Goal: Find specific page/section: Find specific page/section

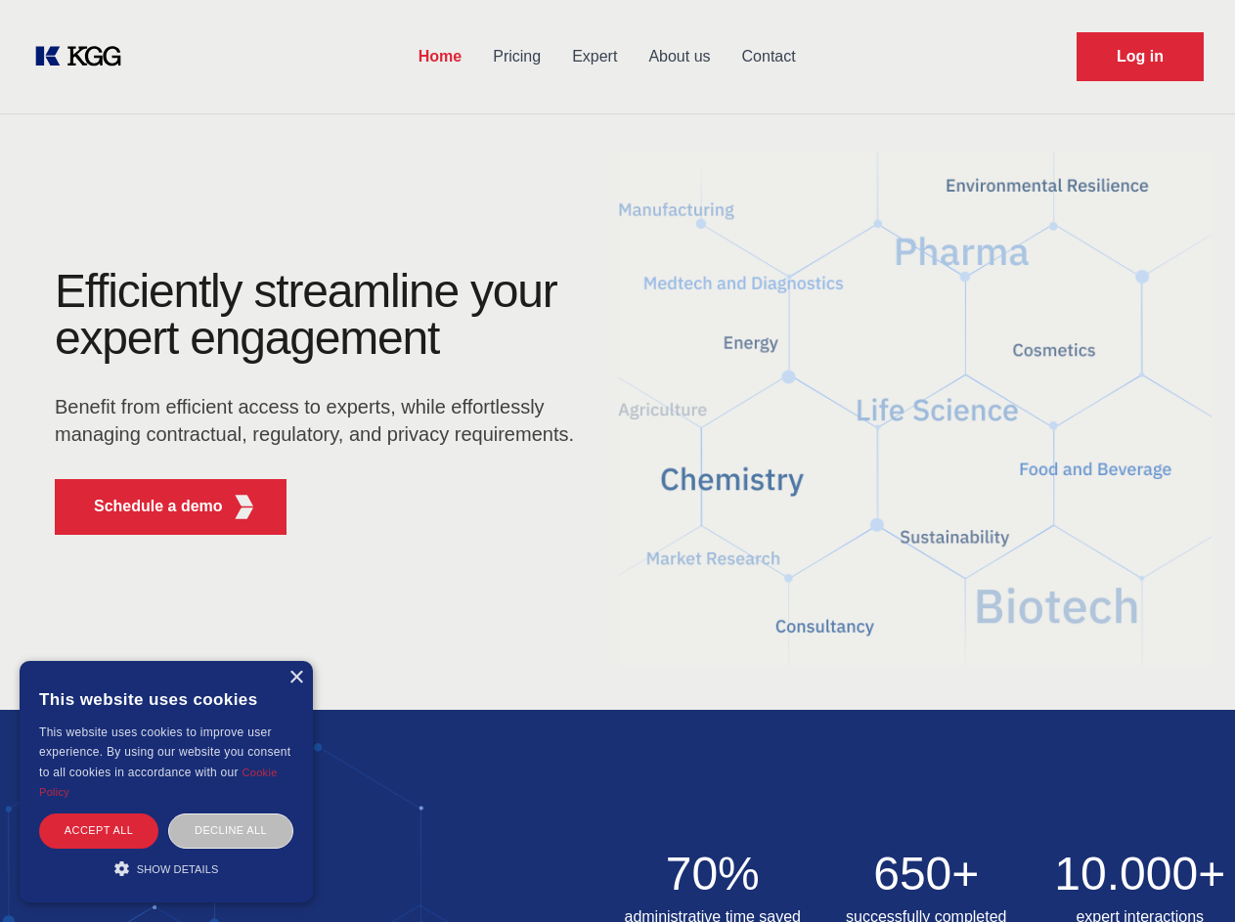
click at [617, 461] on div "Efficiently streamline your expert engagement Benefit from efficient access to …" at bounding box center [320, 409] width 595 height 283
click at [147, 507] on p "Schedule a demo" at bounding box center [158, 506] width 129 height 23
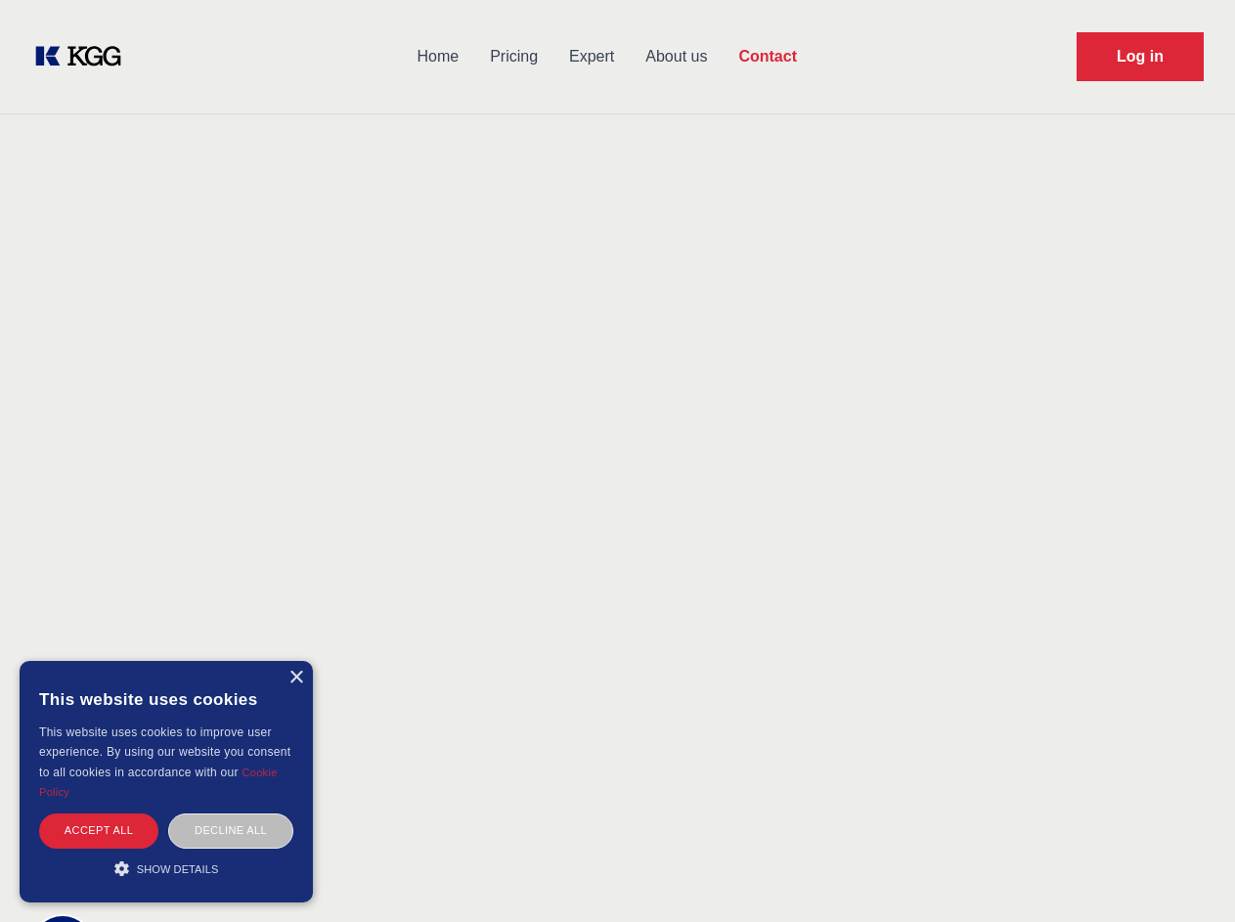
click at [295, 678] on div "× This website uses cookies This website uses cookies to improve user experienc…" at bounding box center [166, 782] width 293 height 242
click at [99, 830] on div "Accept all" at bounding box center [98, 831] width 119 height 34
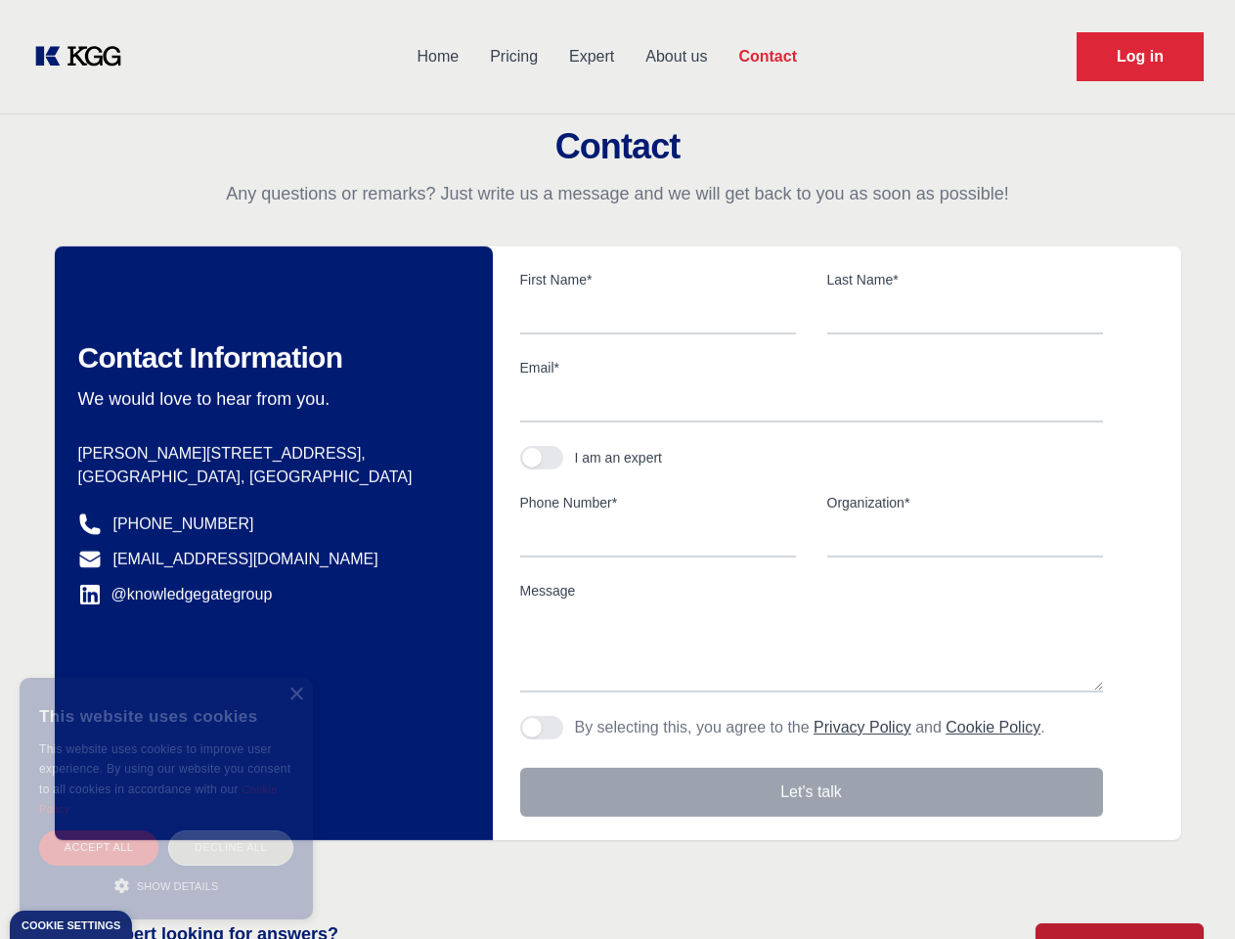
click at [231, 830] on div "Decline all" at bounding box center [230, 847] width 125 height 34
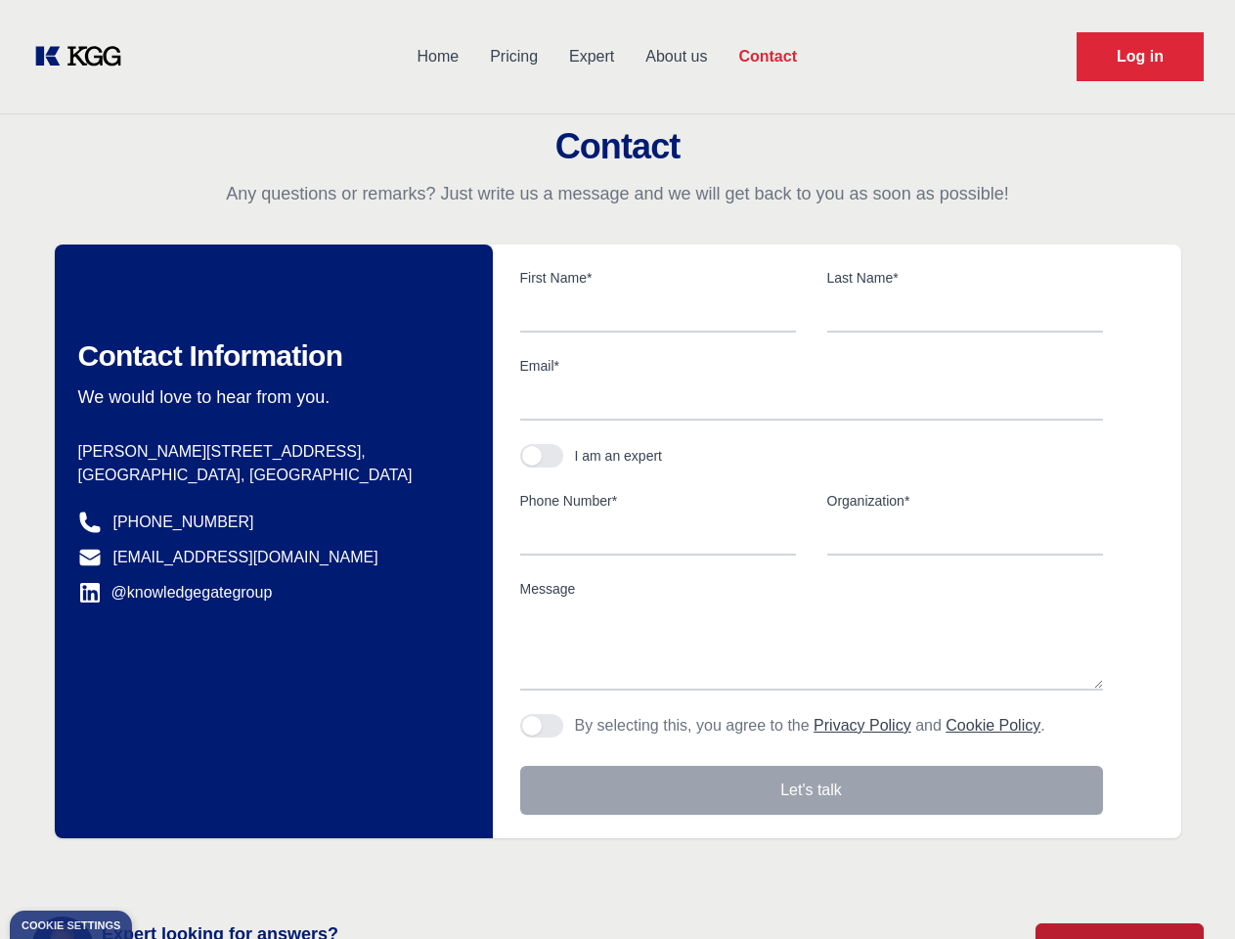
click at [166, 868] on main "Contact Any questions or remarks? Just write us a message and we will get back …" at bounding box center [617, 509] width 1235 height 1018
